Goal: Task Accomplishment & Management: Use online tool/utility

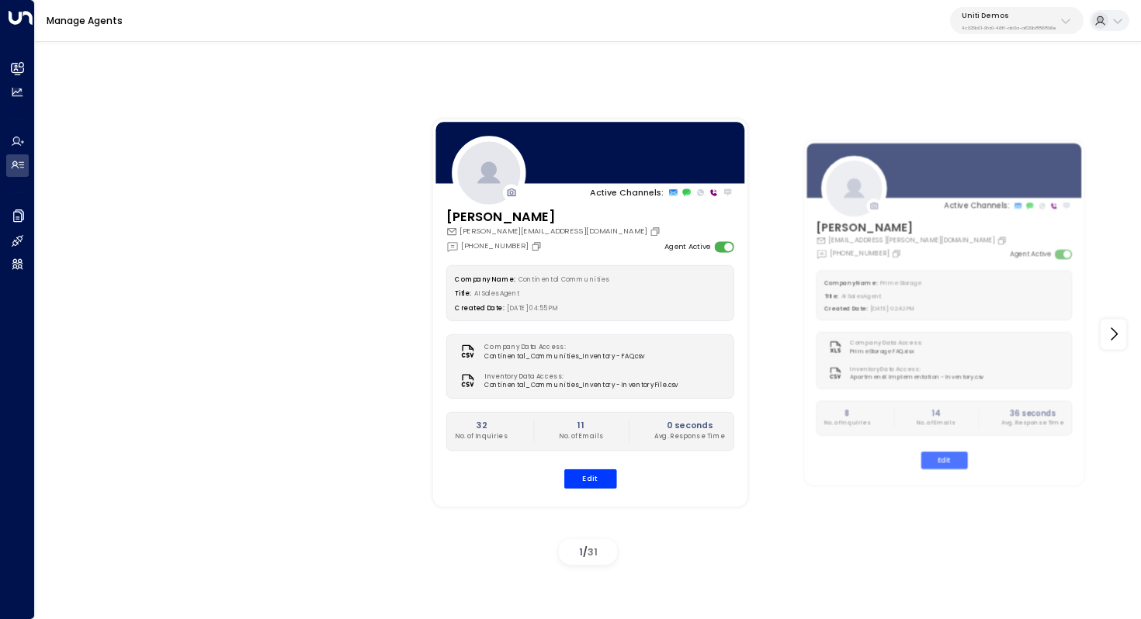
click at [1001, 15] on p "Uniti Demos" at bounding box center [1009, 15] width 95 height 9
type input "******"
click at [986, 101] on div "Four Leaf Properties ID: 34e1cd17-0f68-49af-bd32-3c48ce8611d1" at bounding box center [1030, 106] width 151 height 24
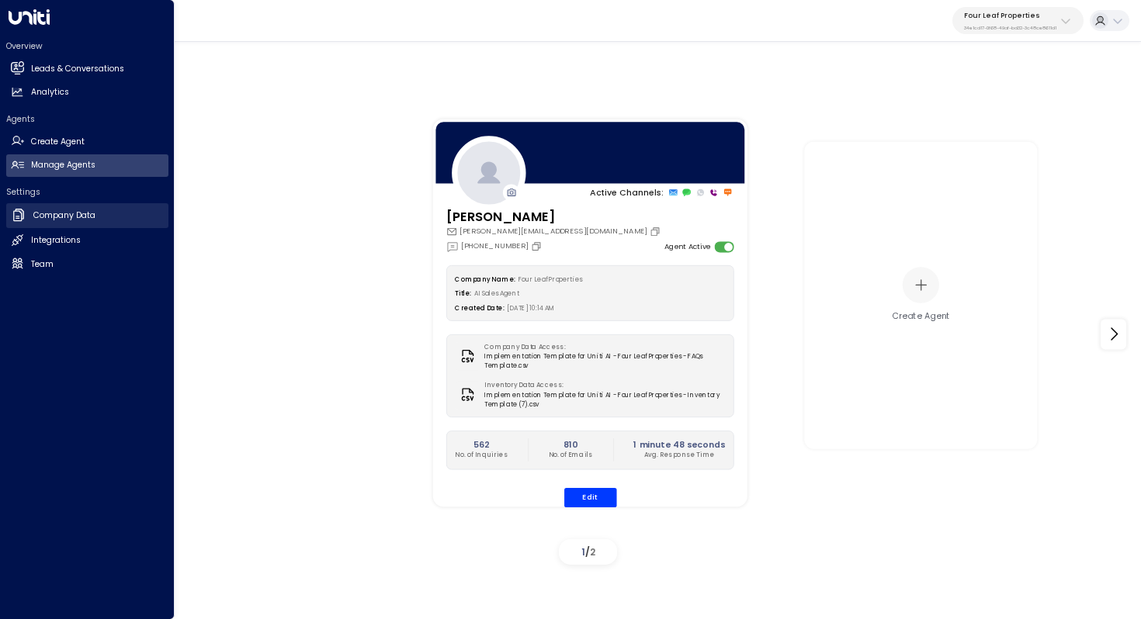
click at [89, 223] on link "Company Data Company Data" at bounding box center [87, 215] width 162 height 25
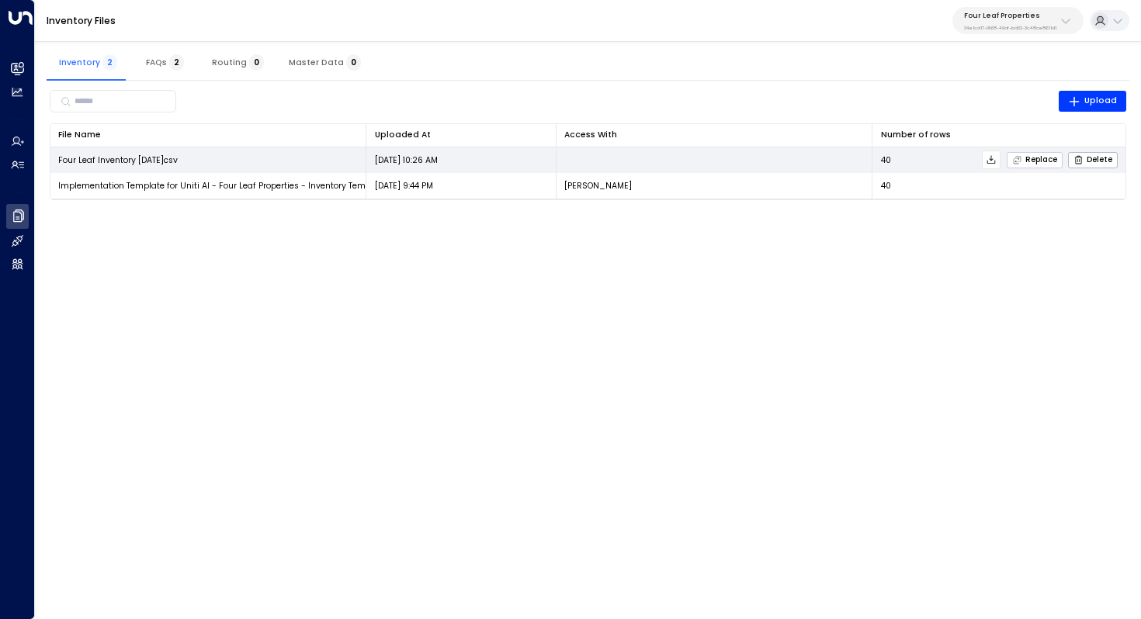
click at [1029, 161] on span "Replace" at bounding box center [1034, 160] width 45 height 10
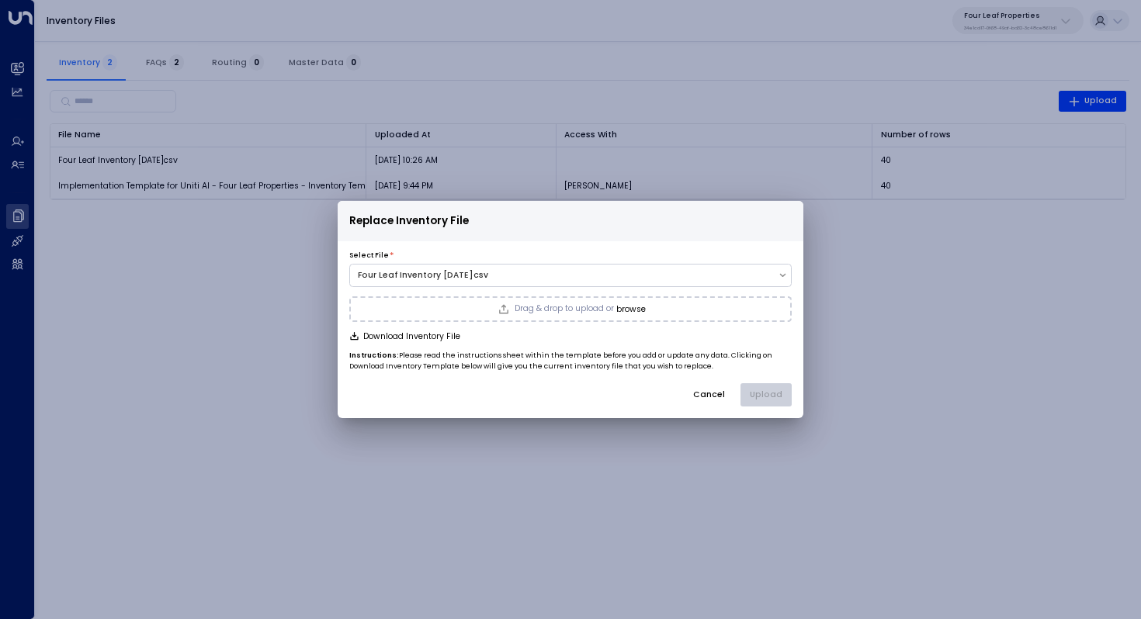
click at [628, 305] on button "browse" at bounding box center [630, 309] width 29 height 9
click at [769, 395] on button "Upload" at bounding box center [765, 394] width 51 height 23
